Goal: Task Accomplishment & Management: Complete application form

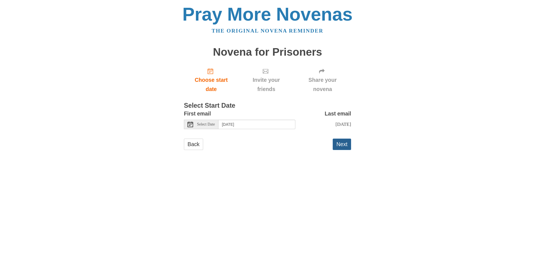
click at [346, 150] on button "Next" at bounding box center [342, 144] width 18 height 11
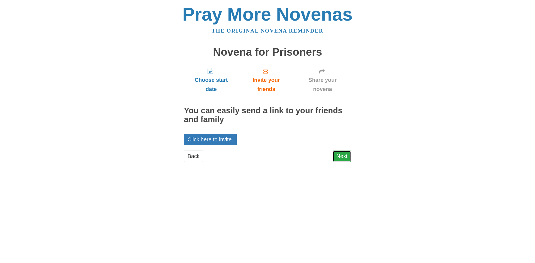
click at [344, 154] on link "Next" at bounding box center [342, 156] width 18 height 11
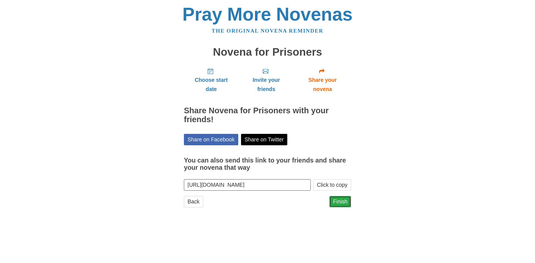
click at [337, 205] on link "Finish" at bounding box center [340, 201] width 22 height 11
